Goal: Information Seeking & Learning: Learn about a topic

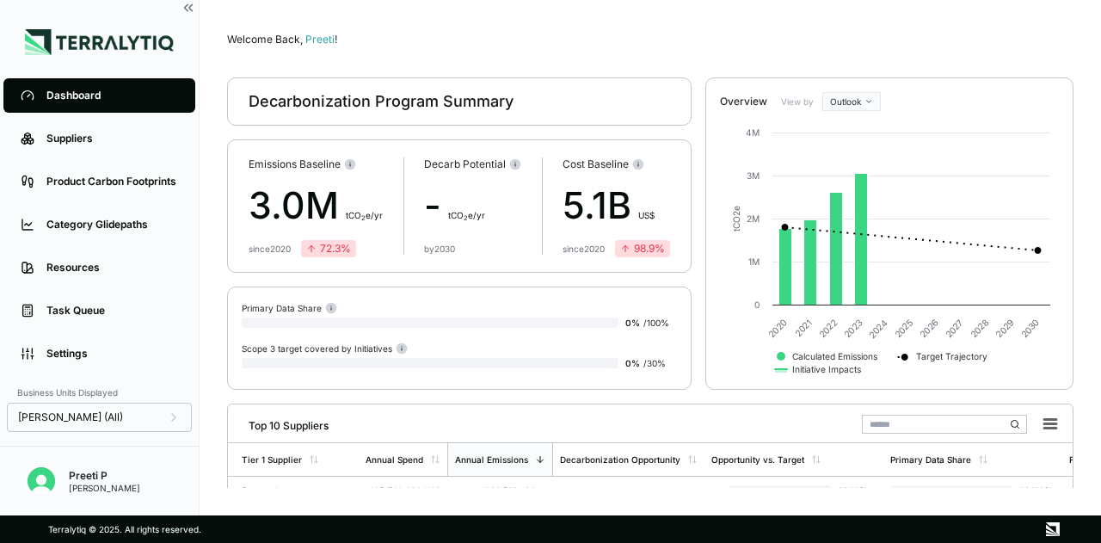
click at [116, 181] on div "Product Carbon Footprints" at bounding box center [112, 182] width 132 height 14
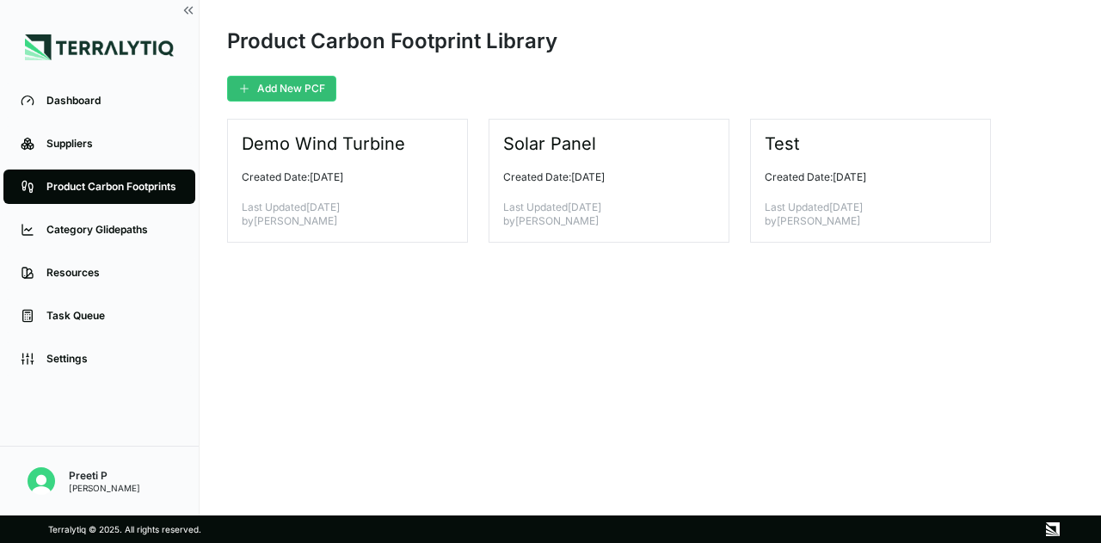
click at [107, 269] on div "Resources" at bounding box center [112, 273] width 132 height 14
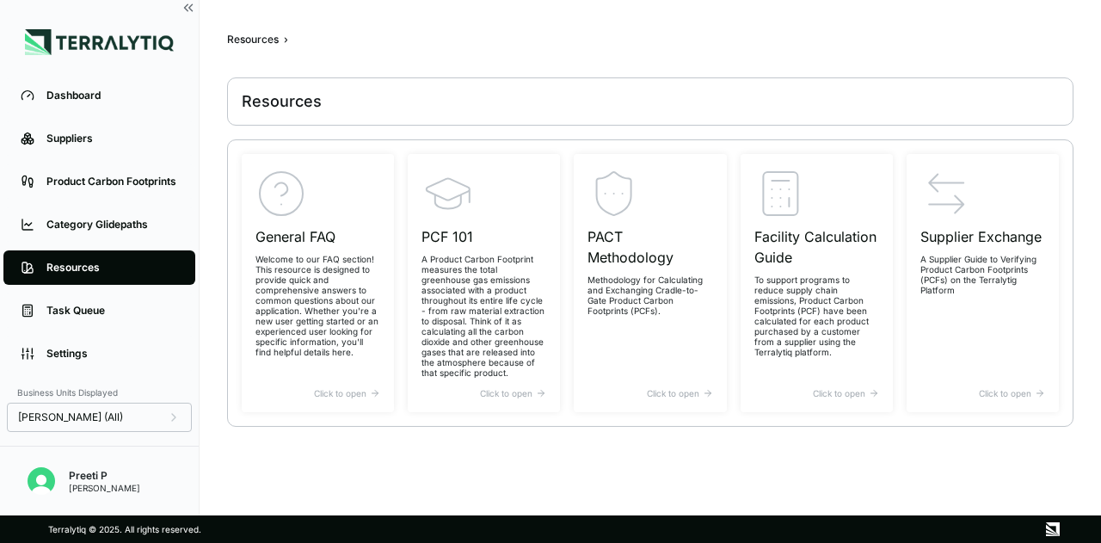
click at [124, 219] on div "Category Glidepaths" at bounding box center [112, 225] width 132 height 14
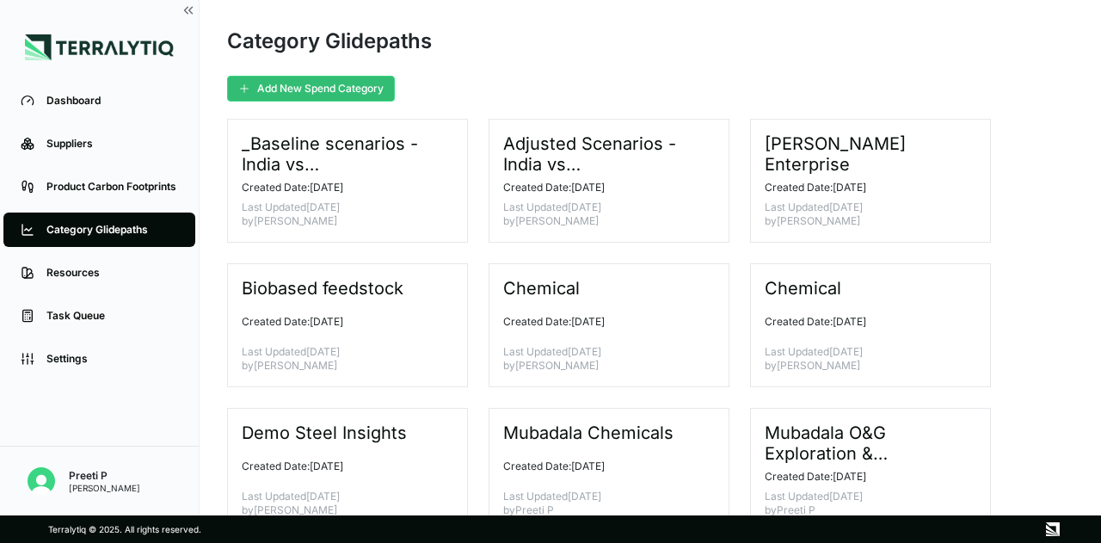
click at [134, 311] on div "Task Queue" at bounding box center [112, 316] width 132 height 14
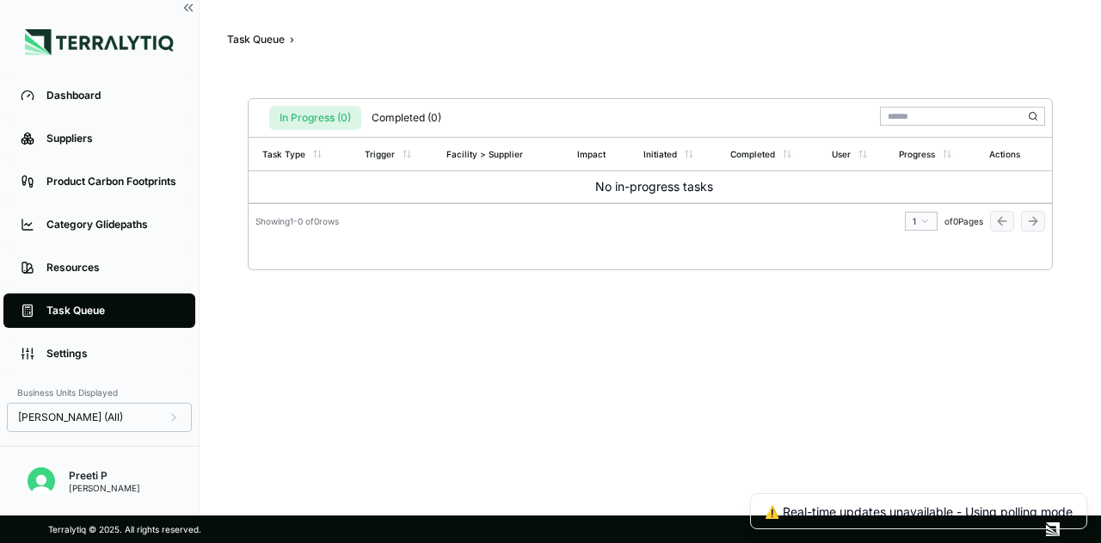
click at [136, 221] on div "Category Glidepaths" at bounding box center [112, 225] width 132 height 14
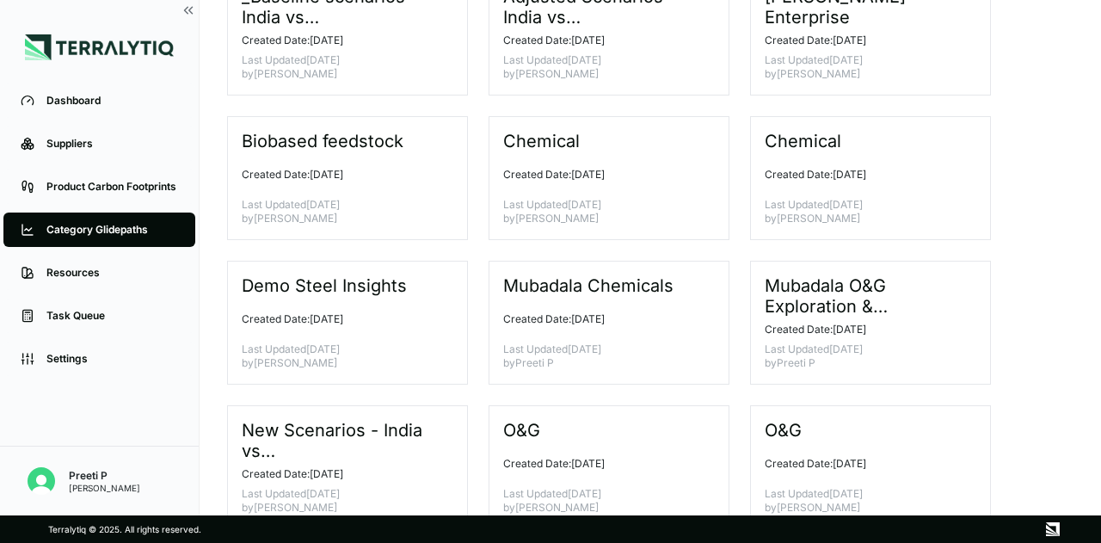
scroll to position [172, 0]
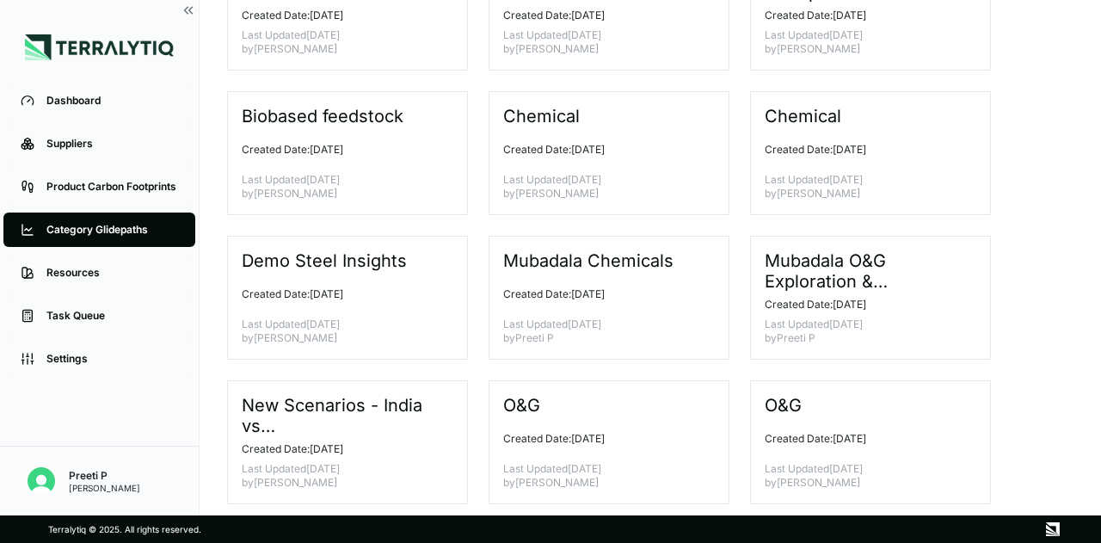
click at [79, 110] on link "Dashboard" at bounding box center [99, 100] width 192 height 34
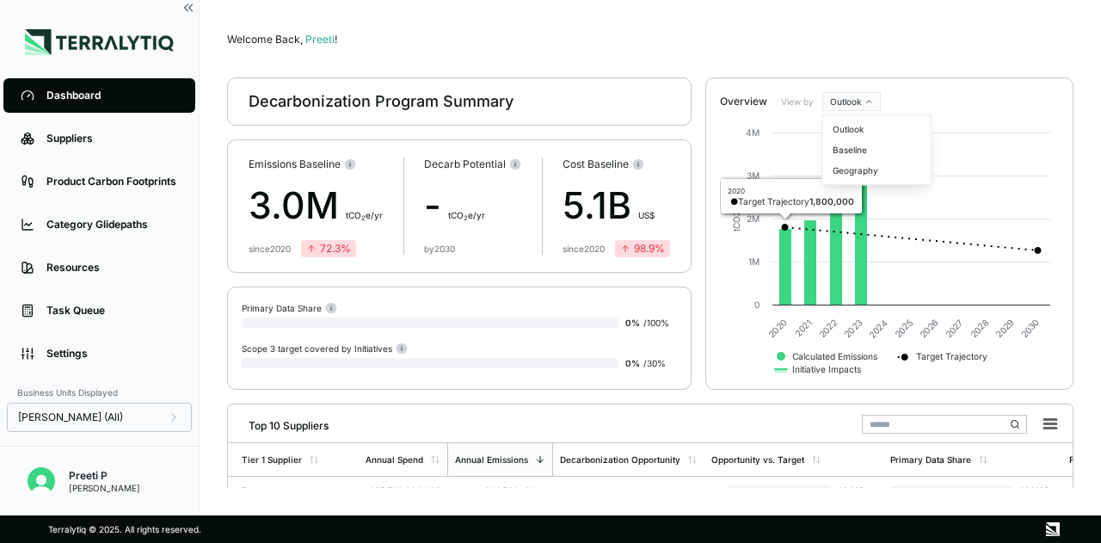
click at [856, 92] on html "Dashboard Suppliers Product Carbon Footprints Category Glidepaths Resources Tas…" at bounding box center [550, 271] width 1101 height 543
click at [833, 154] on div "Baseline" at bounding box center [877, 149] width 102 height 21
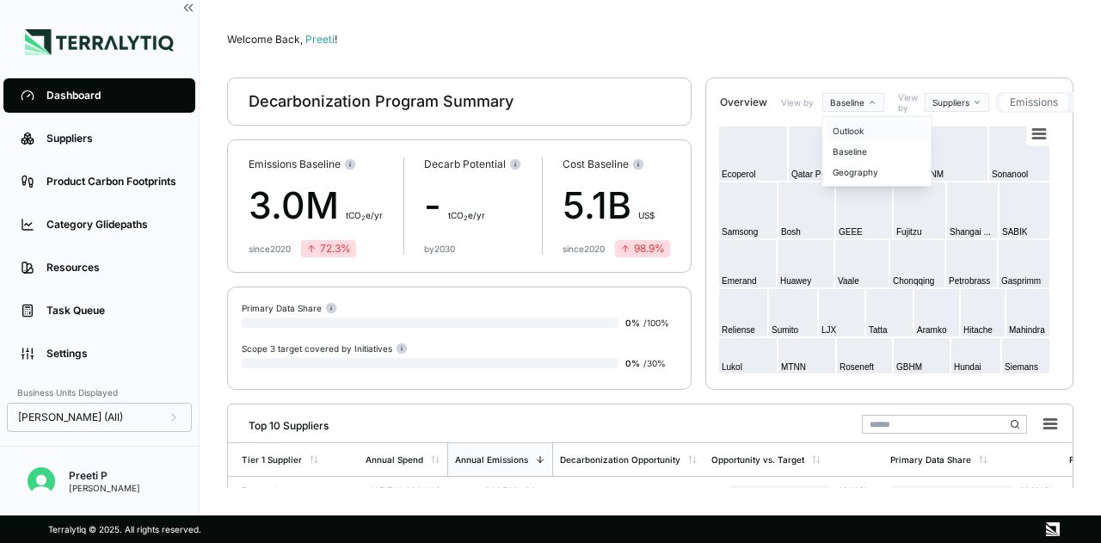
click at [850, 130] on div "Outlook" at bounding box center [877, 130] width 102 height 21
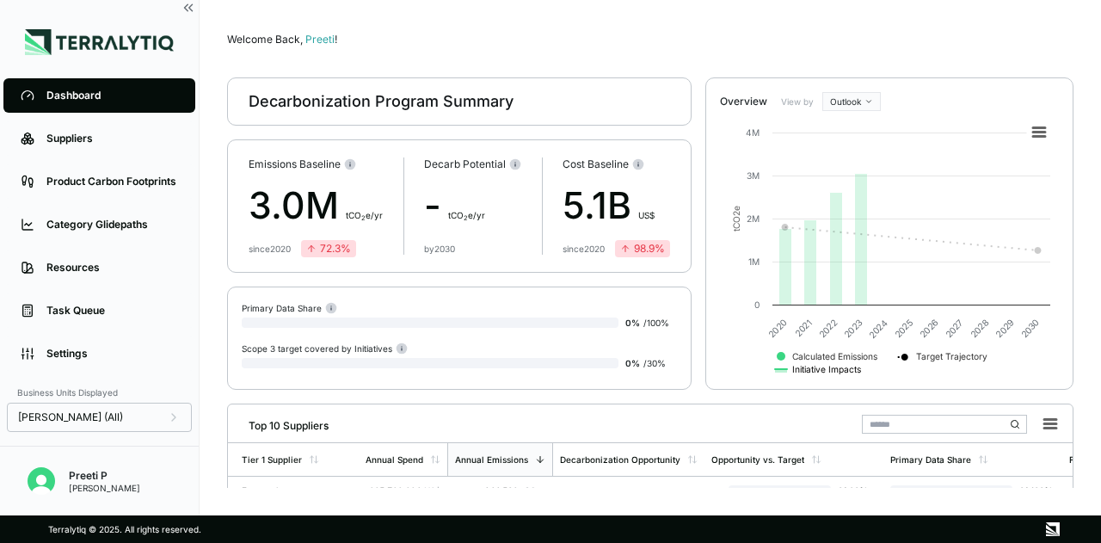
click at [818, 371] on text "Initiative Impacts" at bounding box center [826, 369] width 69 height 11
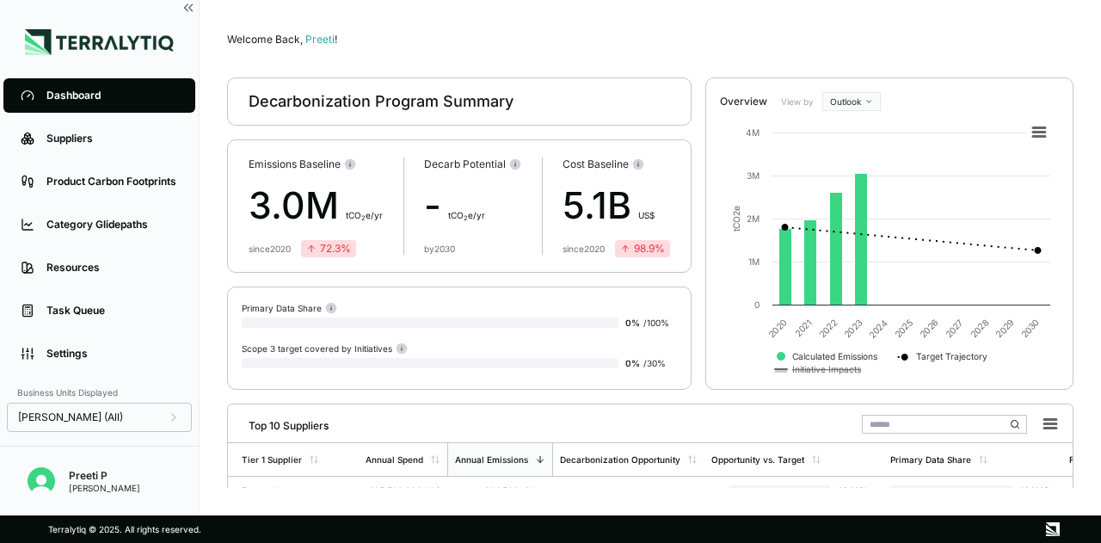
click at [818, 371] on text "Initiative Impacts" at bounding box center [826, 369] width 69 height 11
click at [824, 352] on text "Calculated Emissions" at bounding box center [834, 356] width 85 height 10
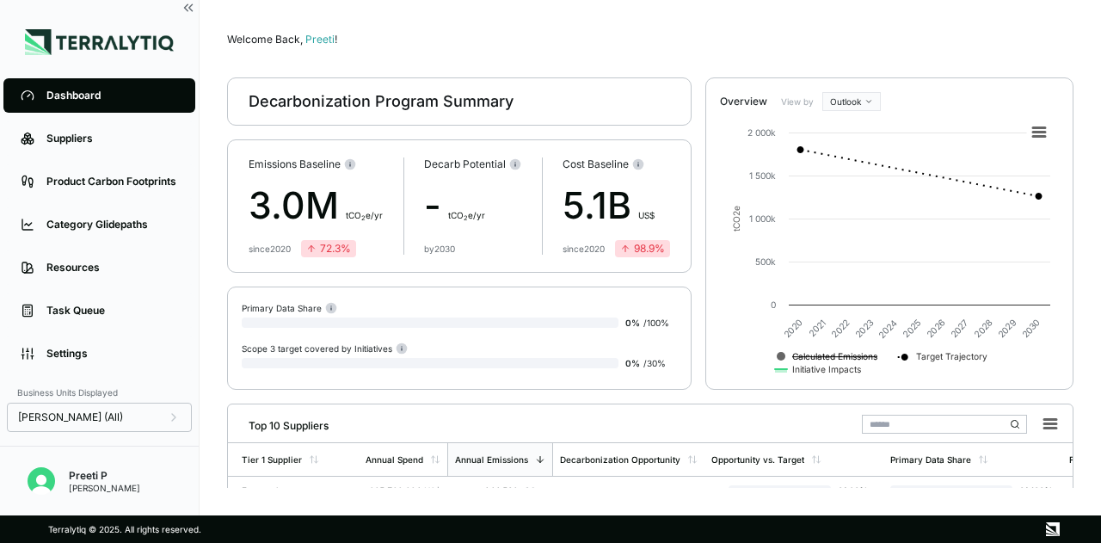
click at [826, 354] on text "Calculated Emissions" at bounding box center [834, 356] width 85 height 10
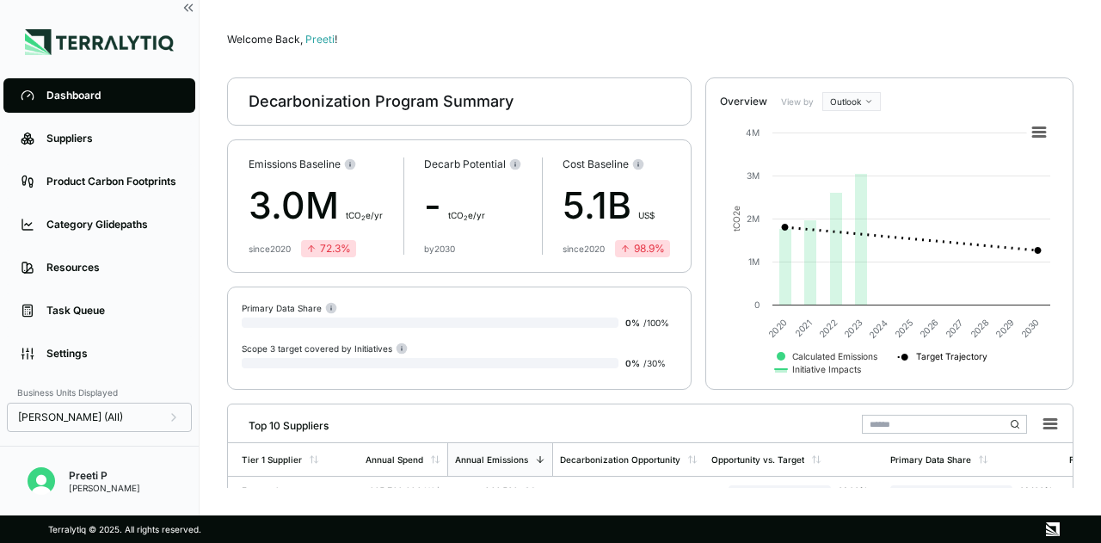
click at [920, 355] on text "Target Trajectory" at bounding box center [951, 356] width 71 height 11
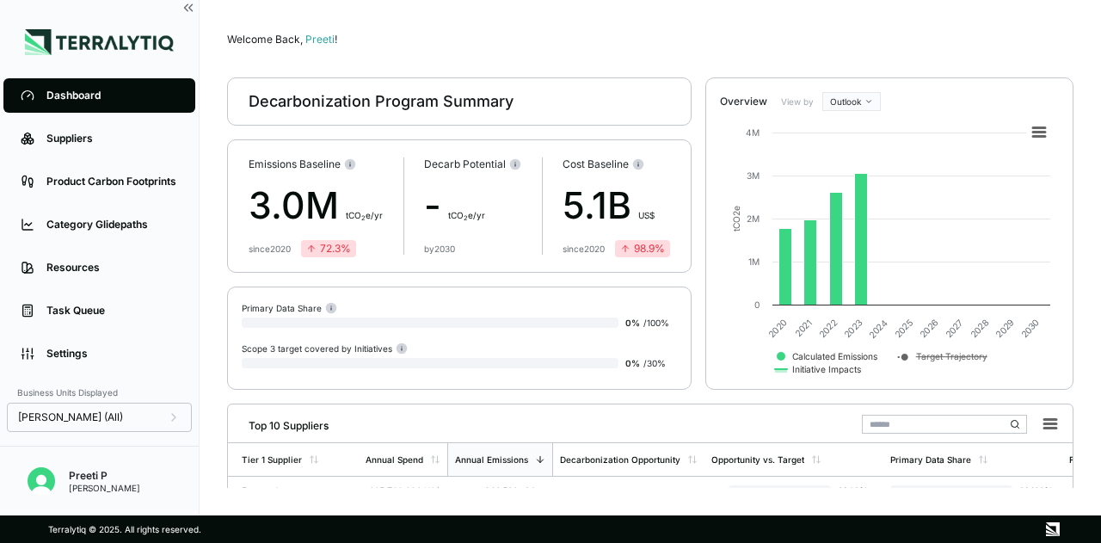
click at [920, 354] on text "Target Trajectory" at bounding box center [951, 356] width 71 height 11
click at [101, 181] on div "Product Carbon Footprints" at bounding box center [112, 182] width 132 height 14
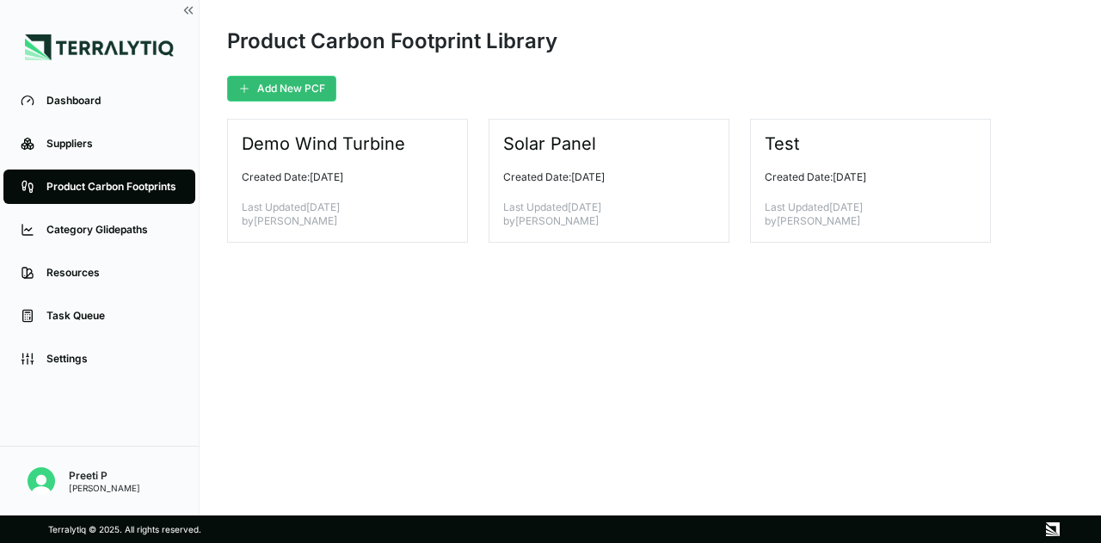
click at [129, 133] on link "Suppliers" at bounding box center [99, 143] width 192 height 34
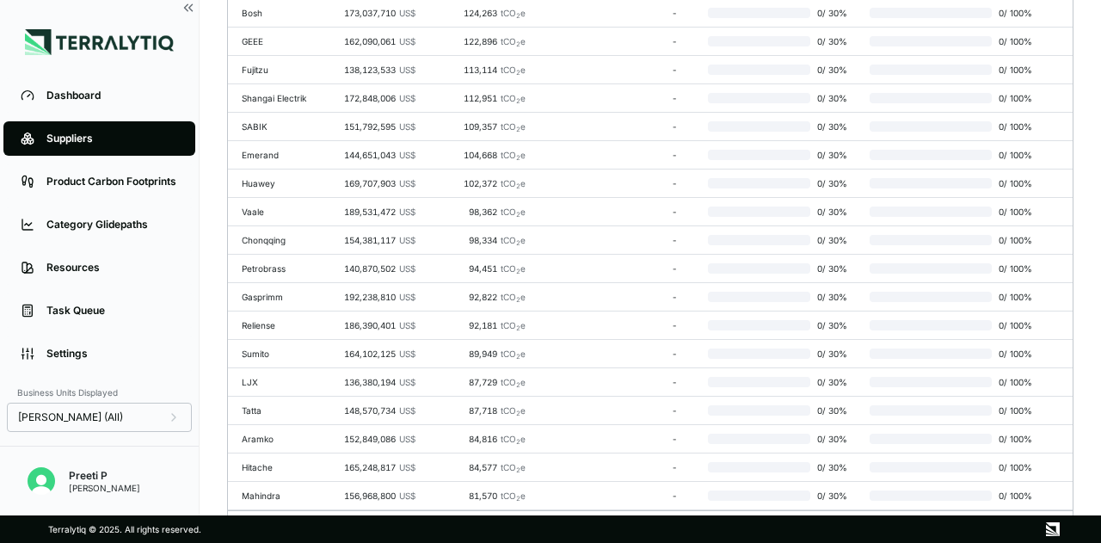
scroll to position [546, 0]
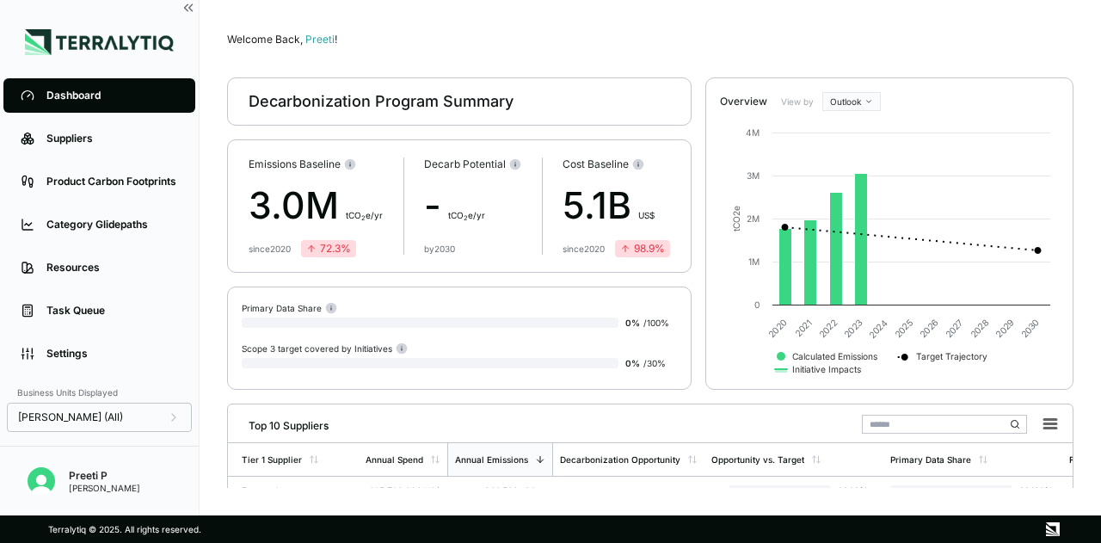
click at [77, 140] on div "Suppliers" at bounding box center [112, 139] width 132 height 14
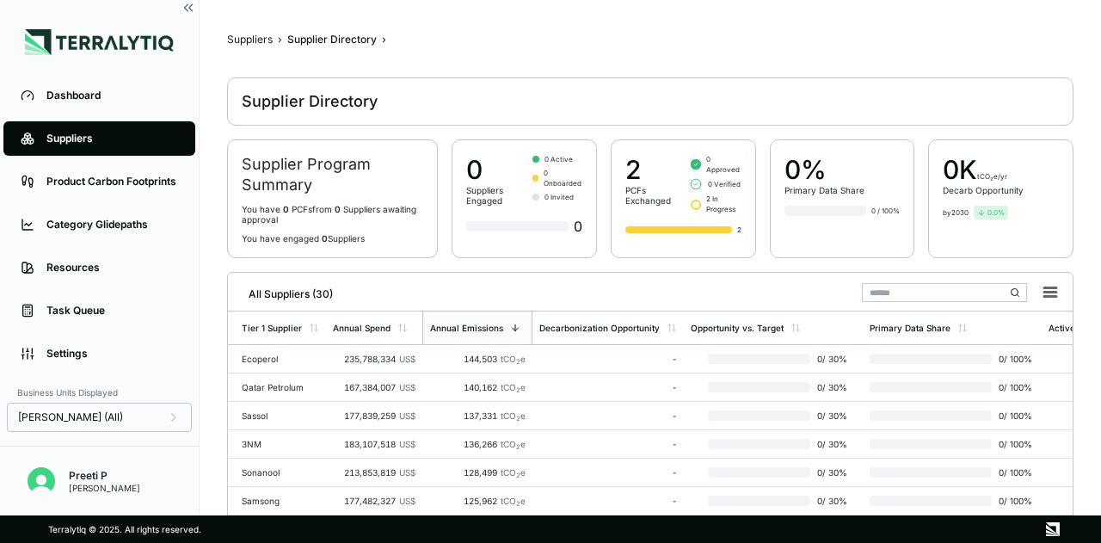
click at [115, 176] on div "Product Carbon Footprints" at bounding box center [112, 182] width 132 height 14
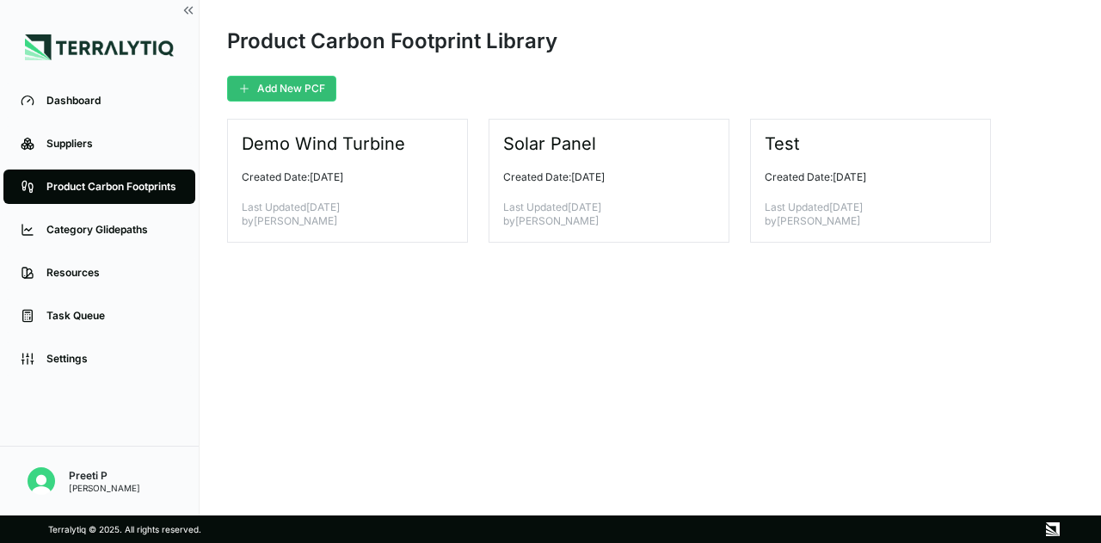
click at [806, 146] on div "Test" at bounding box center [864, 143] width 198 height 21
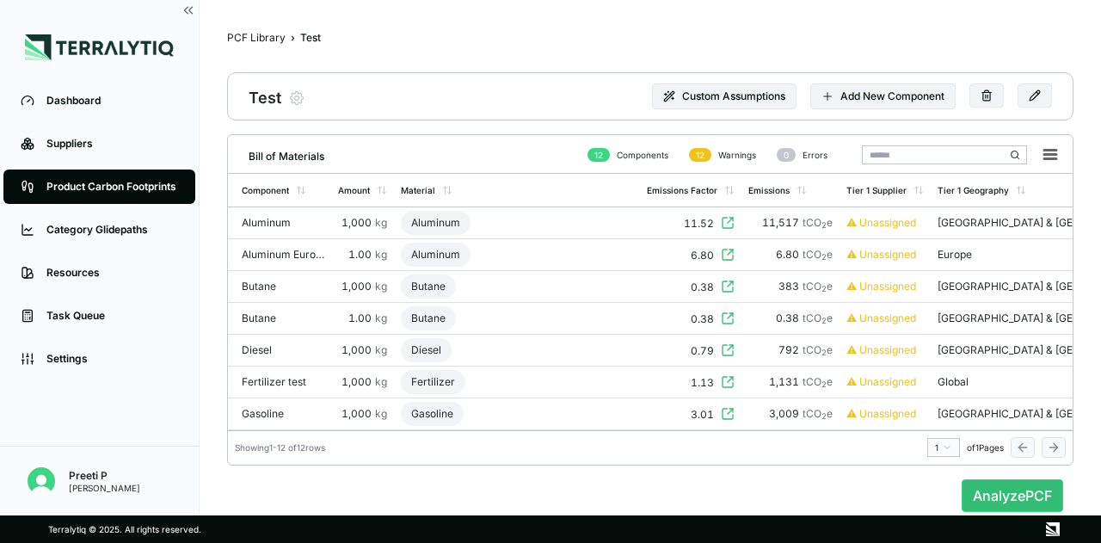
click at [975, 498] on button "Analyze PCF" at bounding box center [1013, 495] width 102 height 33
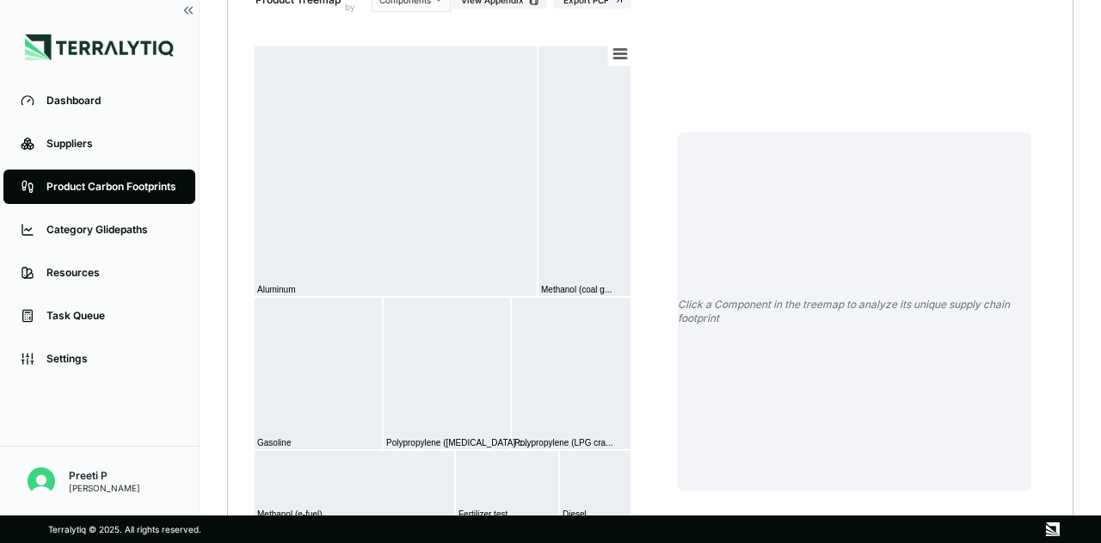
scroll to position [307, 0]
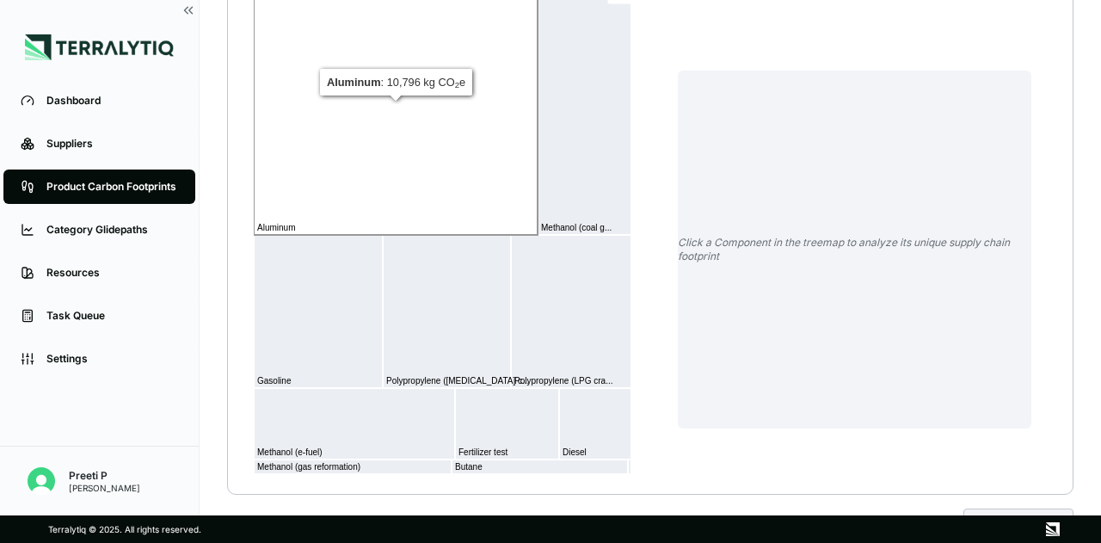
click at [451, 186] on rect at bounding box center [396, 109] width 284 height 251
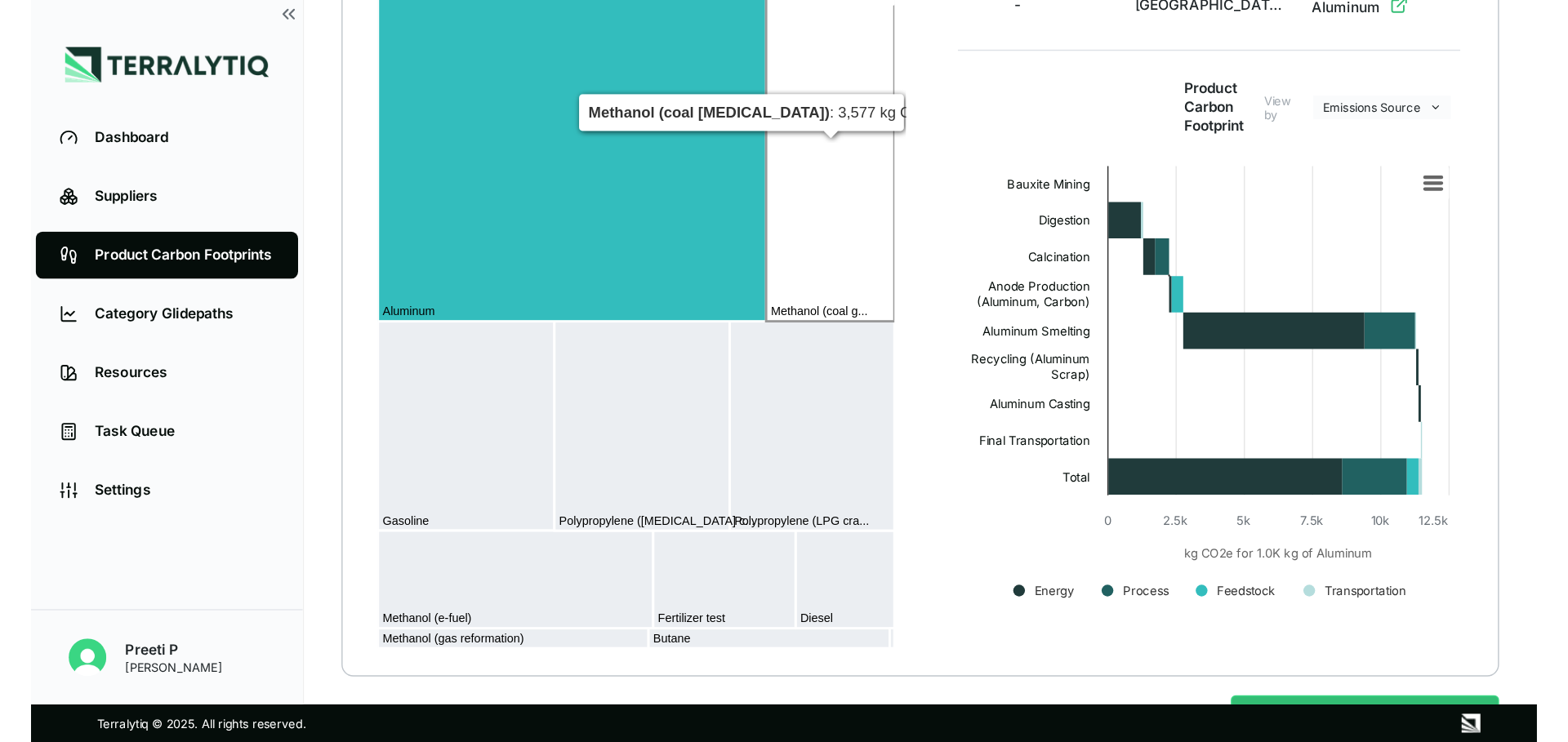
scroll to position [353, 0]
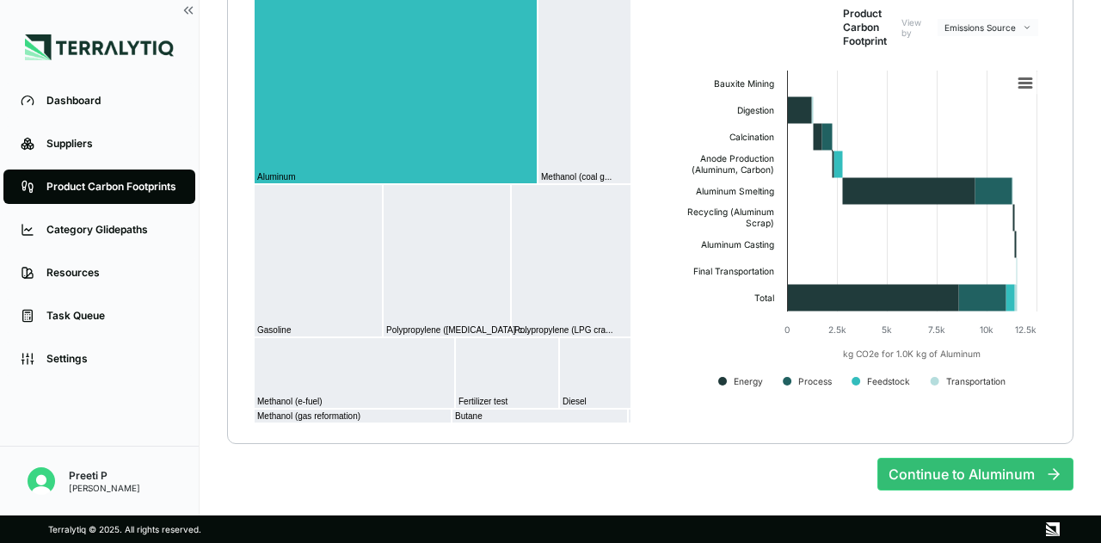
click at [671, 461] on div "Continue to Aluminum" at bounding box center [650, 467] width 846 height 46
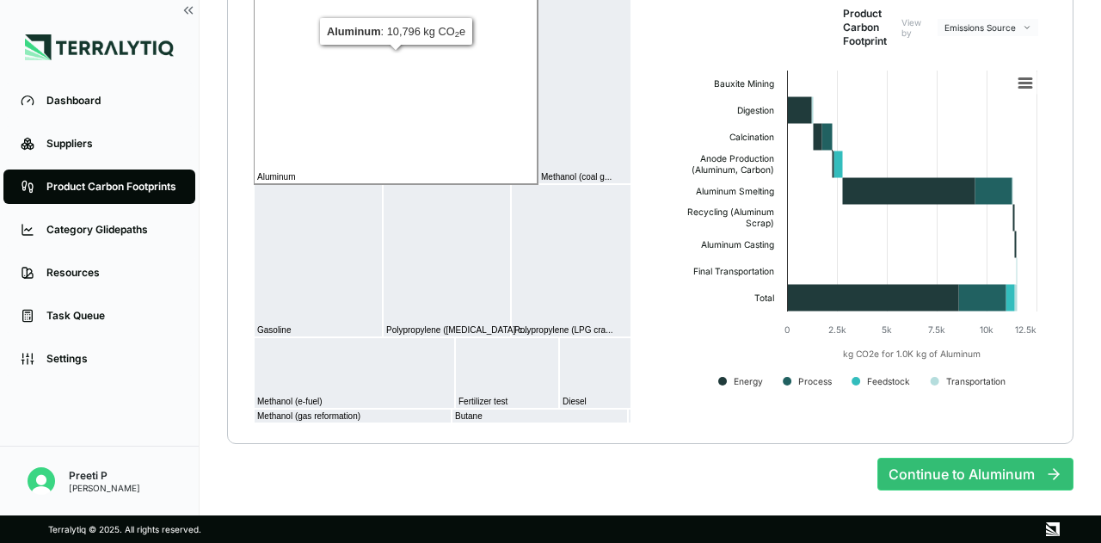
click at [405, 71] on rect at bounding box center [396, 58] width 284 height 251
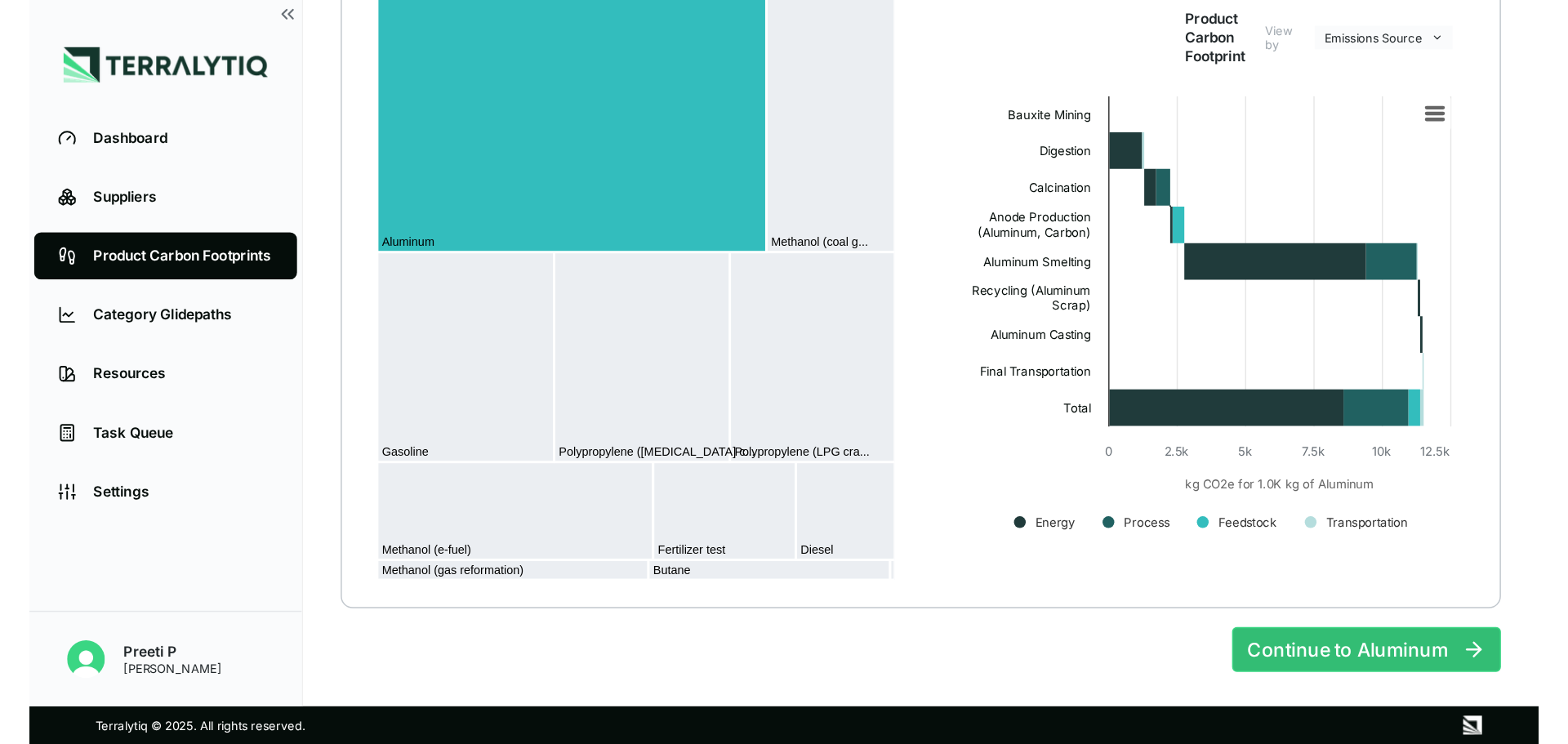
scroll to position [119, 0]
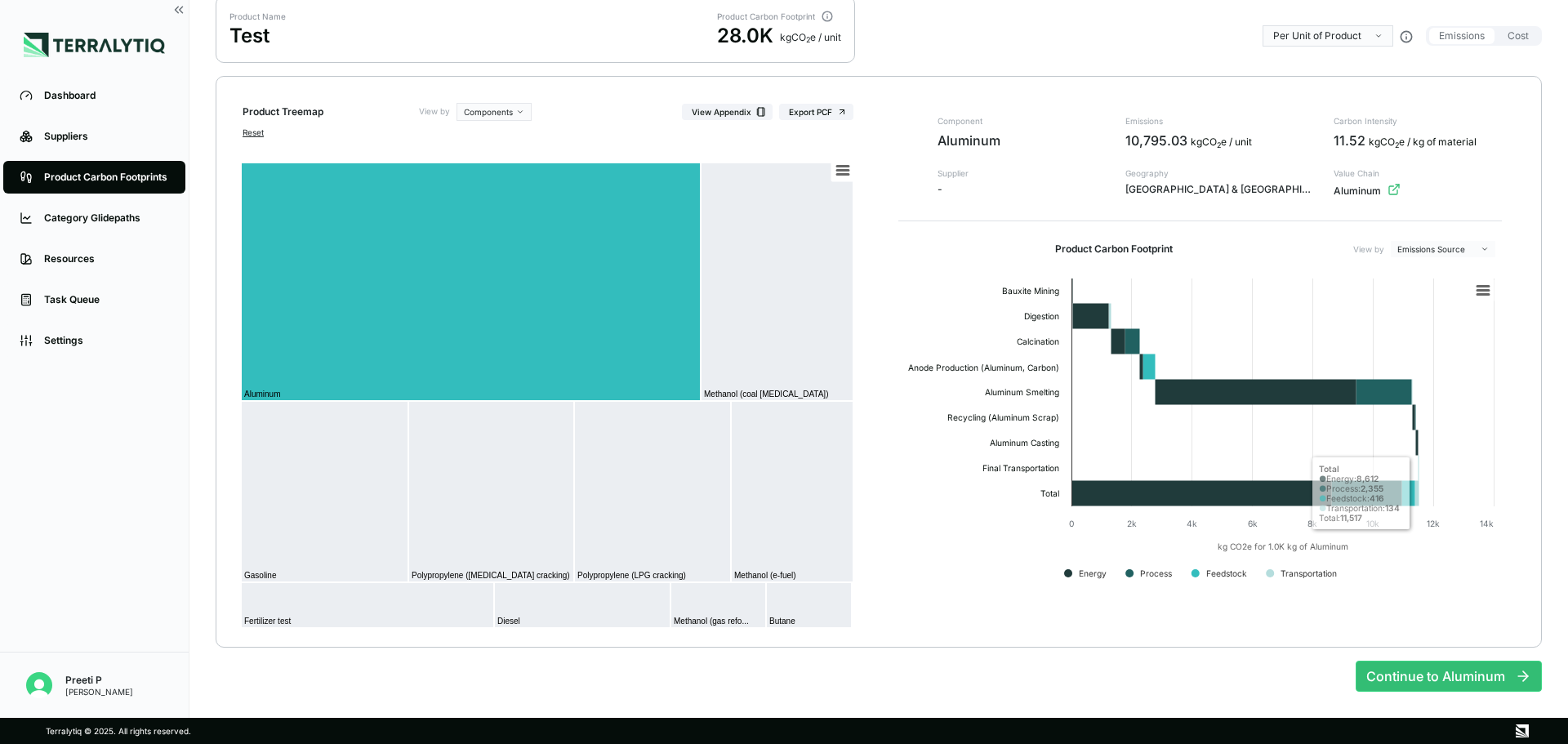
drag, startPoint x: 1434, startPoint y: 675, endPoint x: 1424, endPoint y: 682, distance: 12.2
click at [1044, 514] on button "Continue to Aluminum" at bounding box center [1448, 676] width 186 height 31
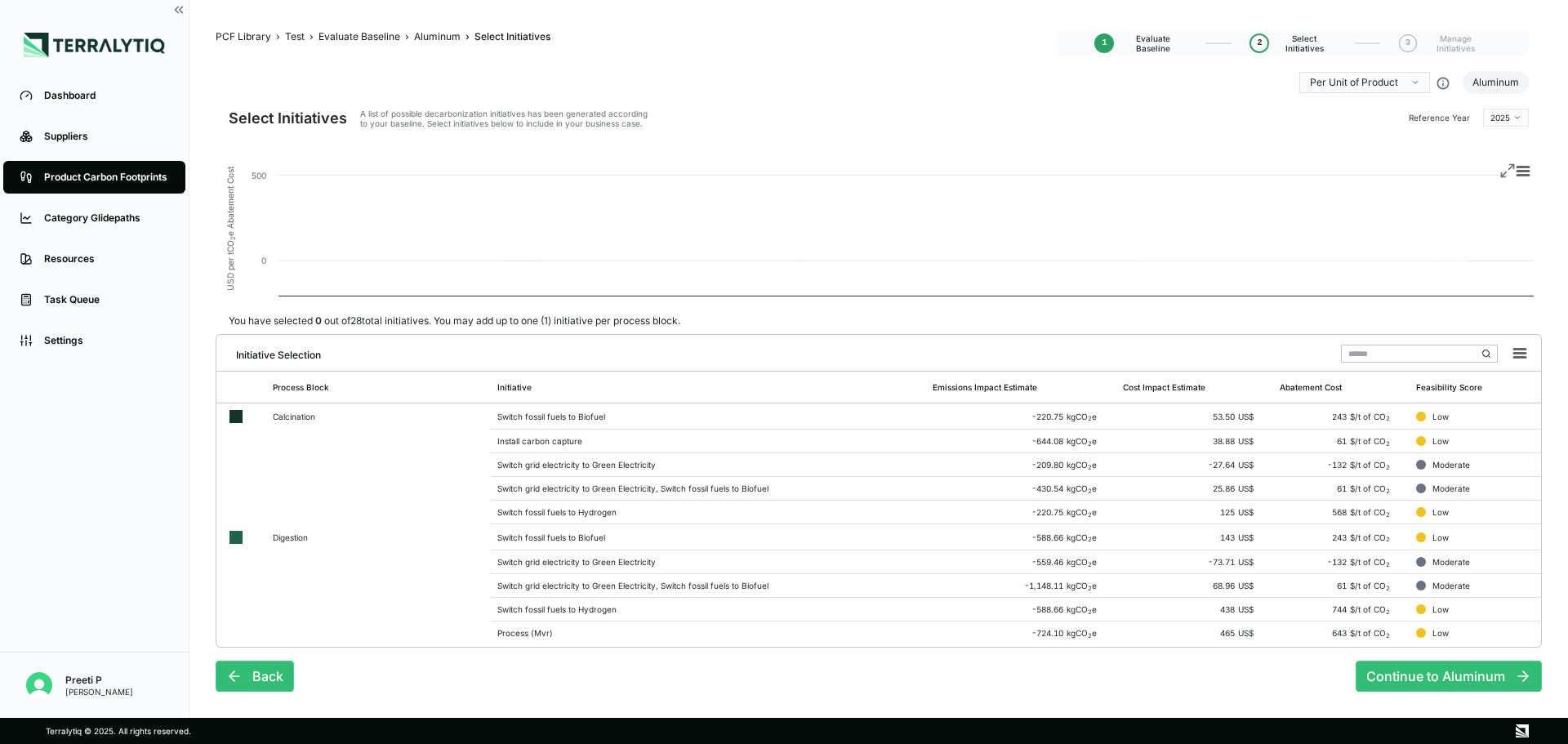
scroll to position [0, 0]
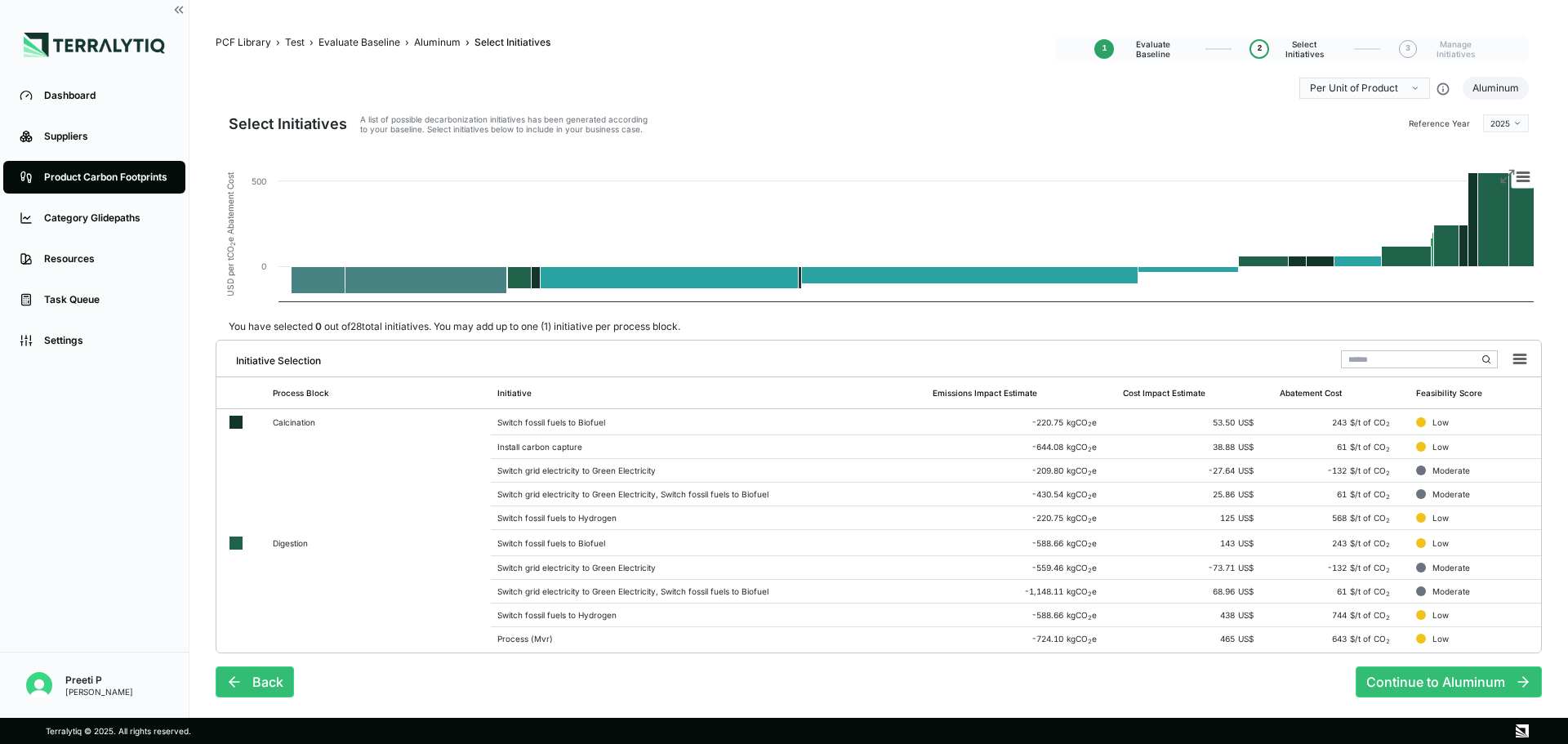
click at [132, 411] on div "Dashboard Suppliers Product Carbon Footprints Category Glidepaths Resources Tas…" at bounding box center [94, 357] width 189 height 564
